Goal: Information Seeking & Learning: Learn about a topic

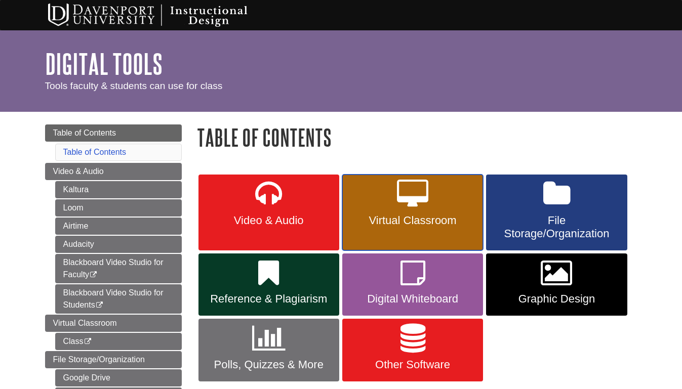
click at [386, 197] on link "Virtual Classroom" at bounding box center [412, 213] width 141 height 76
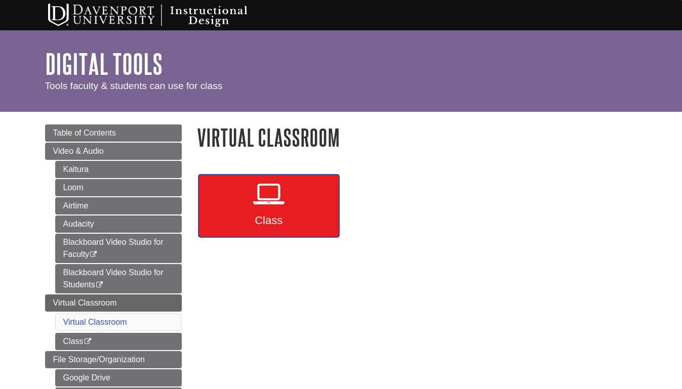
click at [268, 192] on icon at bounding box center [268, 194] width 31 height 29
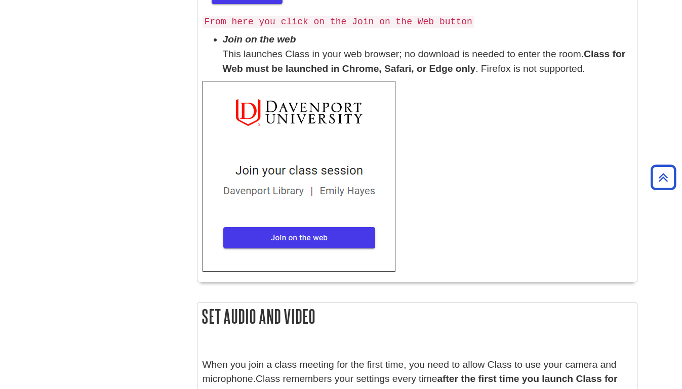
scroll to position [498, 0]
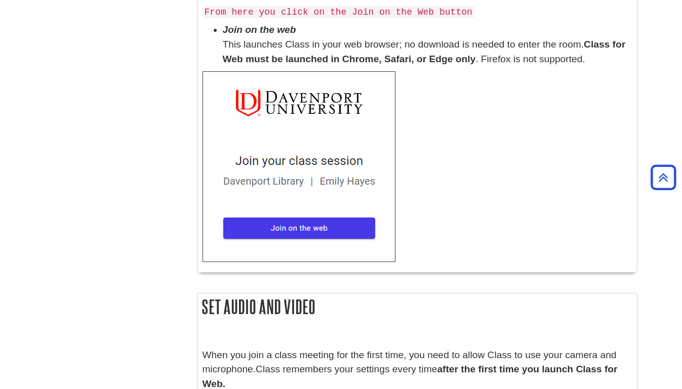
click at [293, 221] on img at bounding box center [298, 166] width 193 height 191
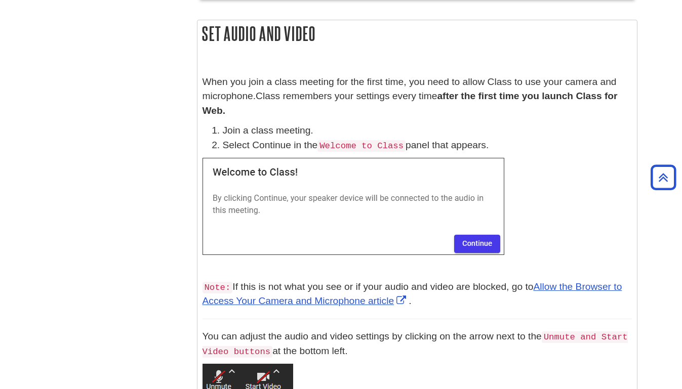
scroll to position [965, 0]
